Goal: Transaction & Acquisition: Purchase product/service

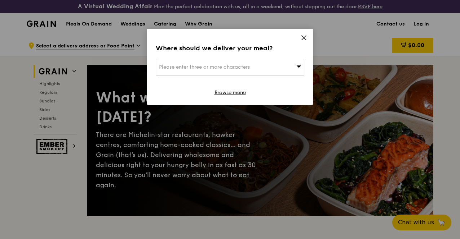
click at [304, 39] on icon at bounding box center [303, 38] width 6 height 6
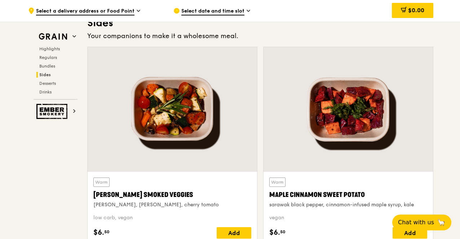
scroll to position [1682, 0]
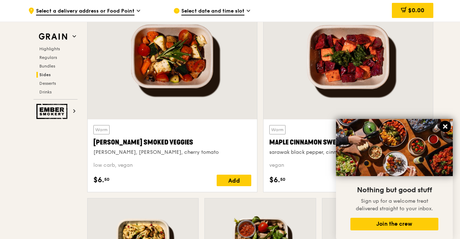
click at [447, 127] on icon at bounding box center [444, 127] width 6 height 6
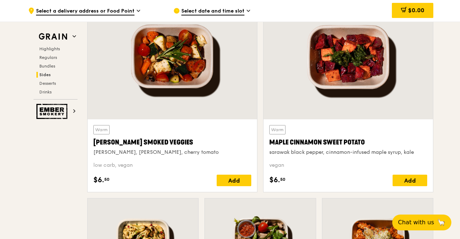
scroll to position [1802, 0]
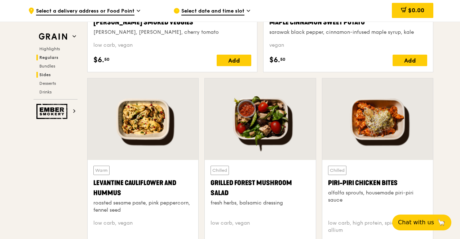
click at [51, 60] on h2 "Regulars" at bounding box center [56, 58] width 41 height 6
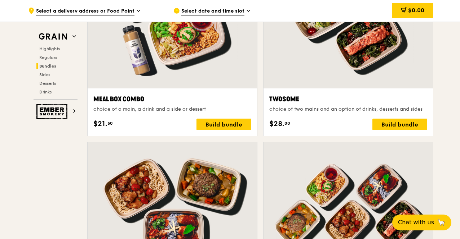
scroll to position [1153, 0]
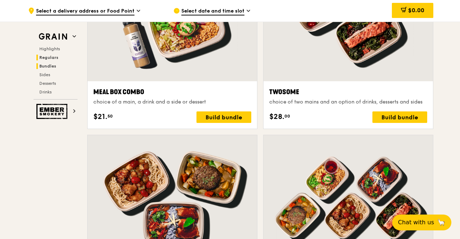
click at [53, 59] on span "Regulars" at bounding box center [48, 57] width 19 height 5
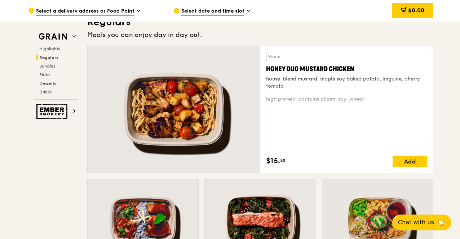
scroll to position [493, 0]
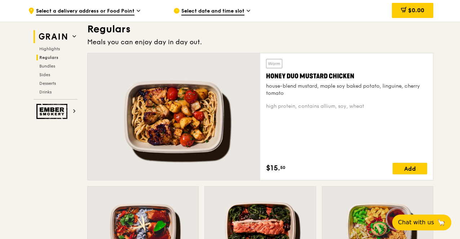
click at [68, 33] on img at bounding box center [52, 36] width 33 height 13
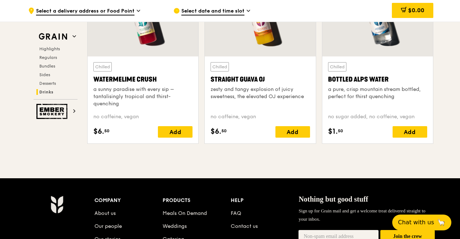
scroll to position [3046, 0]
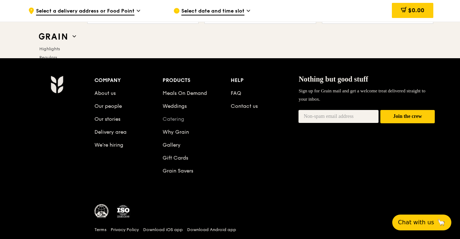
click at [180, 122] on link "Catering" at bounding box center [173, 119] width 22 height 6
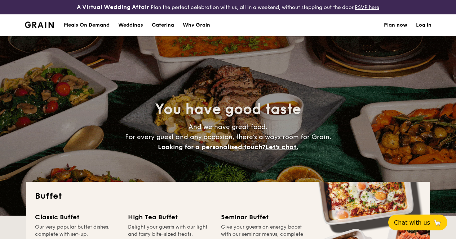
select select
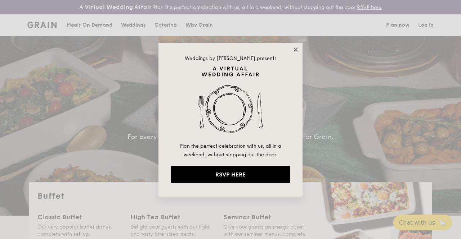
click at [294, 52] on icon at bounding box center [295, 49] width 6 height 6
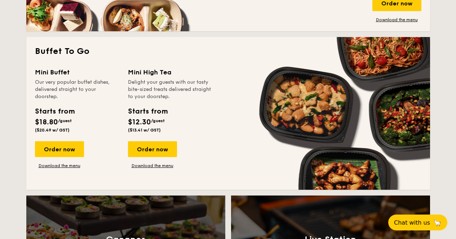
scroll to position [480, 0]
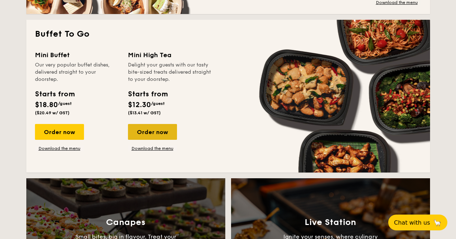
click at [163, 138] on div "Order now" at bounding box center [152, 132] width 49 height 16
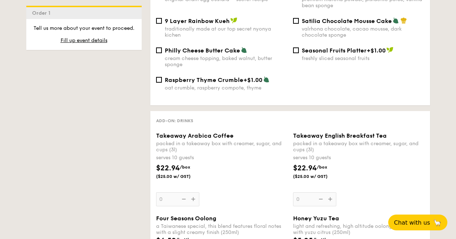
scroll to position [866, 0]
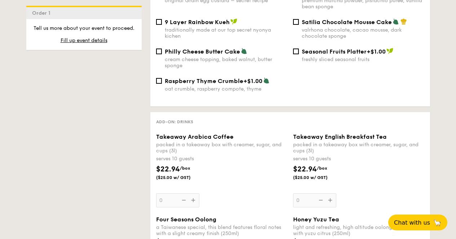
select select
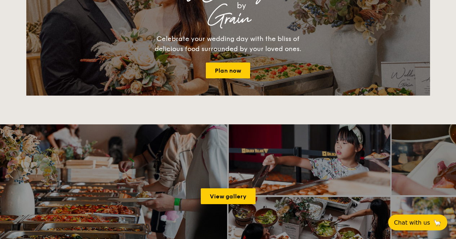
scroll to position [1129, 0]
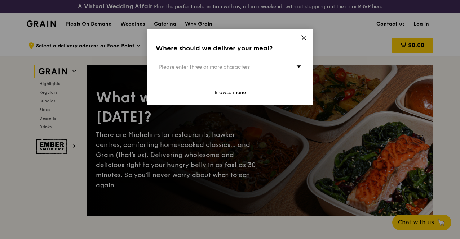
click at [306, 39] on icon at bounding box center [303, 38] width 6 height 6
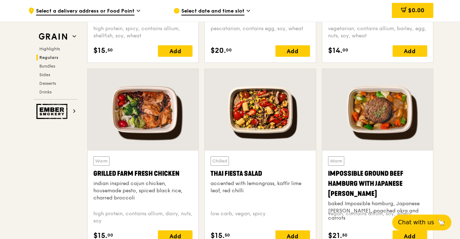
scroll to position [841, 0]
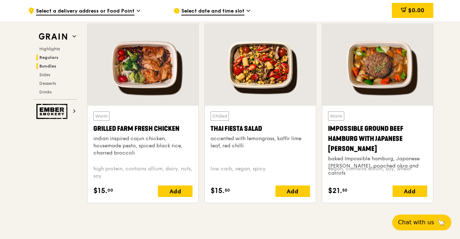
click at [57, 65] on h2 "Bundles" at bounding box center [56, 66] width 41 height 6
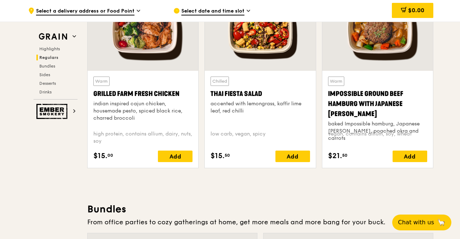
scroll to position [816, 0]
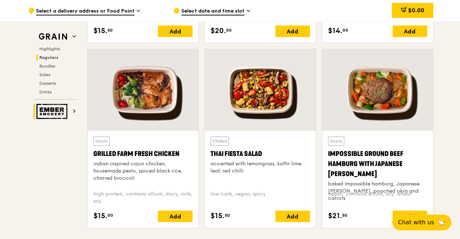
click at [71, 106] on h2 "Ember Smokery" at bounding box center [55, 111] width 44 height 15
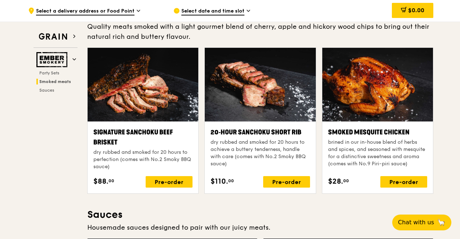
scroll to position [162, 0]
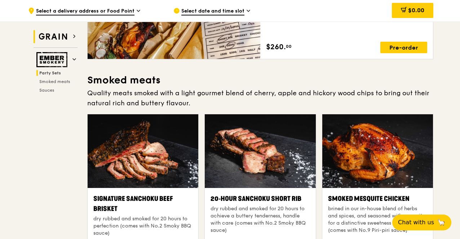
click at [66, 33] on img at bounding box center [52, 36] width 33 height 13
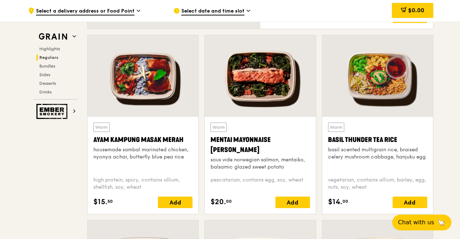
scroll to position [642, 0]
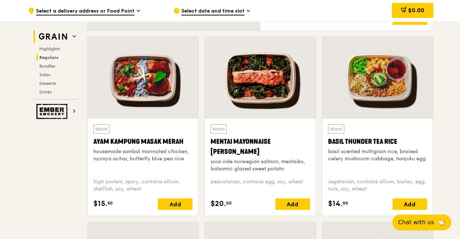
click at [72, 37] on icon at bounding box center [74, 37] width 4 height 4
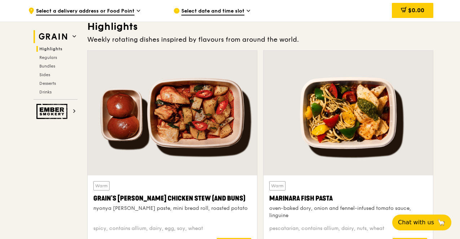
scroll to position [222, 0]
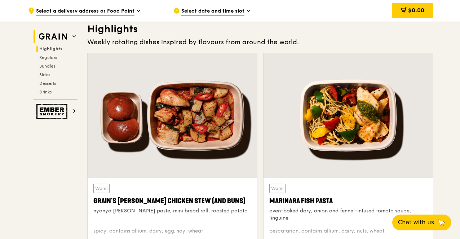
click at [71, 39] on h2 "Grain" at bounding box center [55, 36] width 44 height 13
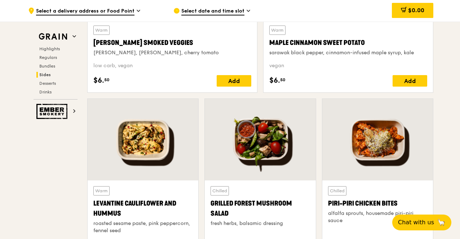
scroll to position [1844, 0]
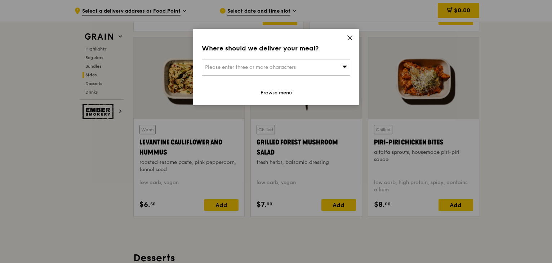
click at [339, 61] on div "Please enter three or more characters" at bounding box center [276, 67] width 148 height 17
click at [340, 69] on input "search" at bounding box center [276, 67] width 148 height 16
click at [350, 35] on icon at bounding box center [349, 38] width 6 height 6
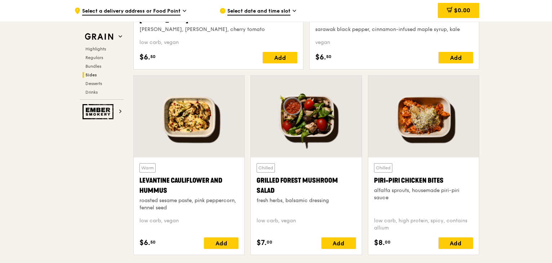
scroll to position [1784, 0]
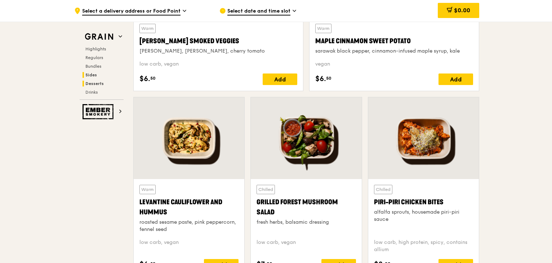
click at [100, 86] on span "Desserts" at bounding box center [94, 83] width 18 height 5
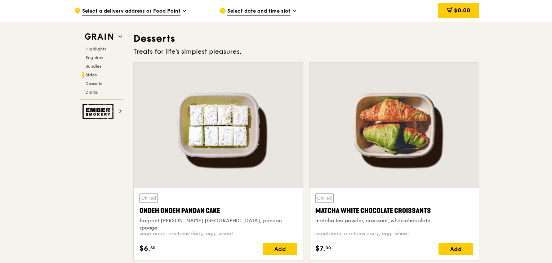
scroll to position [2066, 0]
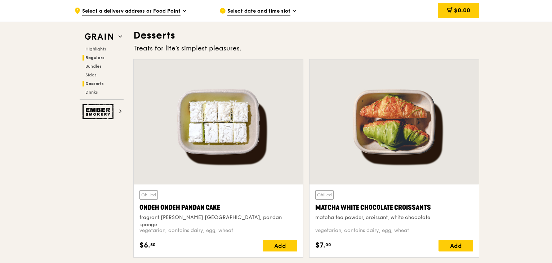
click at [99, 59] on span "Regulars" at bounding box center [94, 57] width 19 height 5
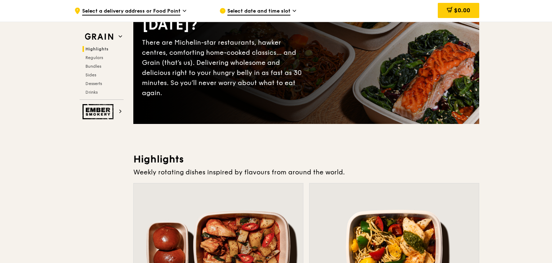
scroll to position [0, 0]
